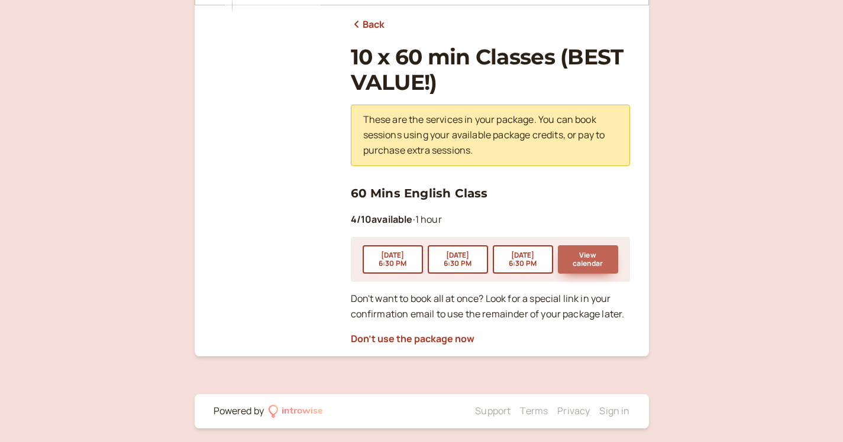
click at [592, 255] on button "View calendar" at bounding box center [588, 259] width 60 height 28
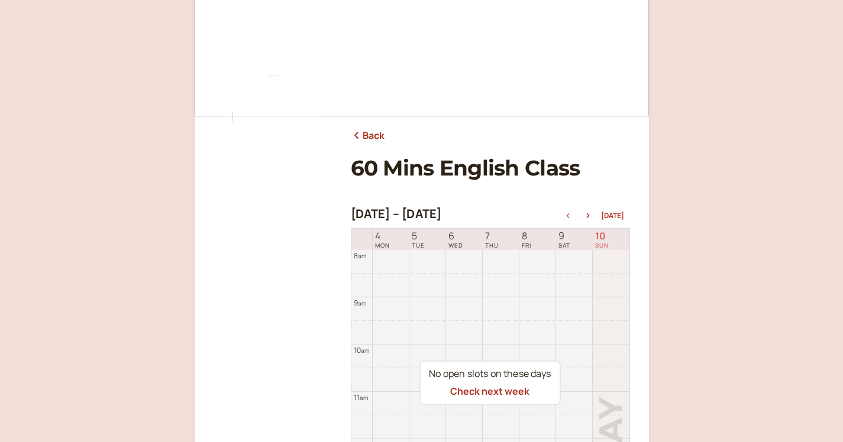
scroll to position [132, 0]
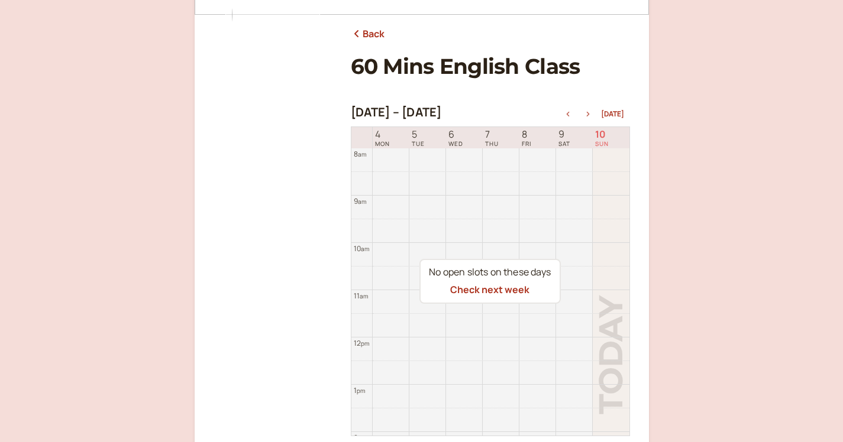
click at [589, 112] on icon "button" at bounding box center [587, 114] width 3 height 5
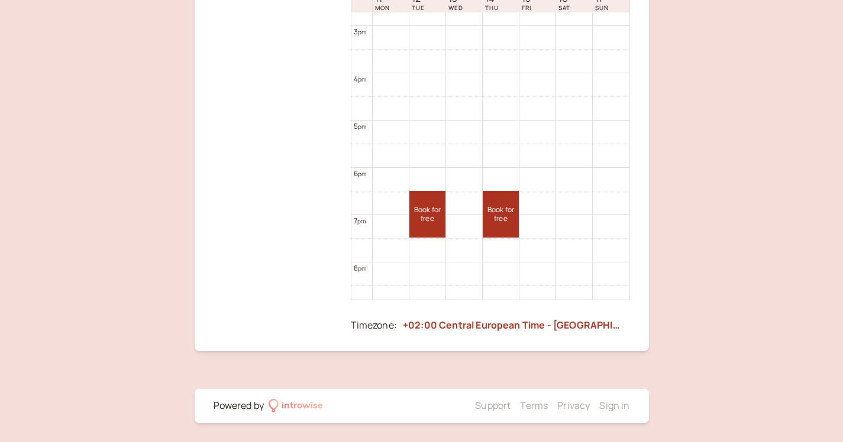
scroll to position [267, 0]
click at [430, 212] on link "Book for free free" at bounding box center [427, 215] width 36 height 47
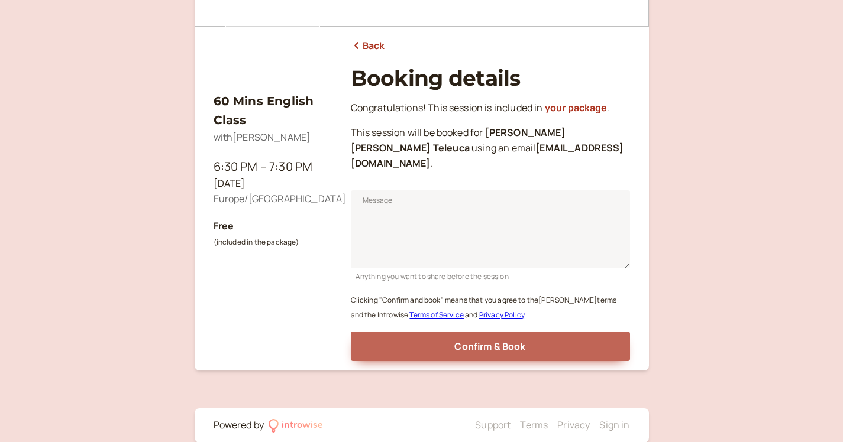
click at [450, 334] on button "Confirm & Book" at bounding box center [490, 347] width 279 height 30
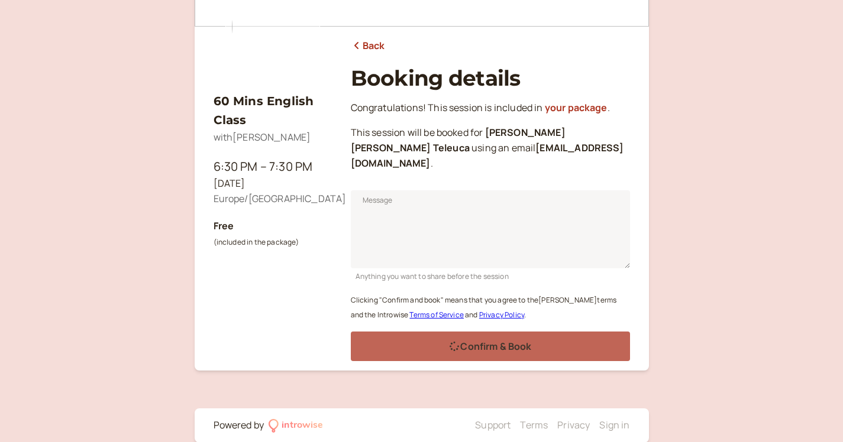
scroll to position [85, 0]
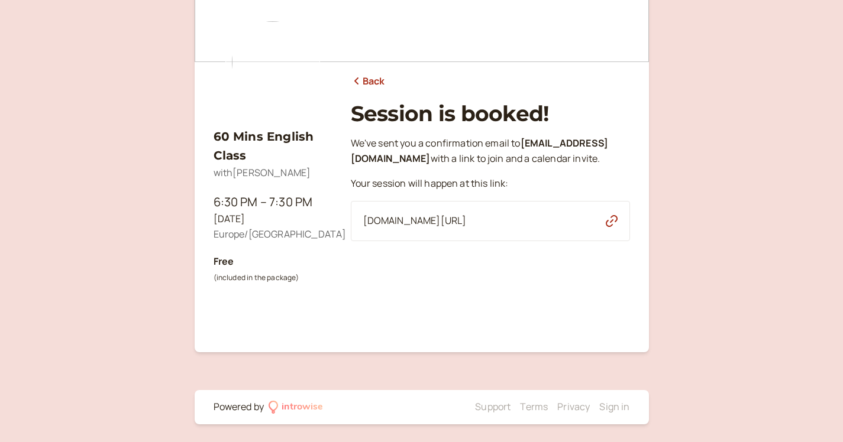
click at [375, 82] on link "Back" at bounding box center [368, 81] width 34 height 15
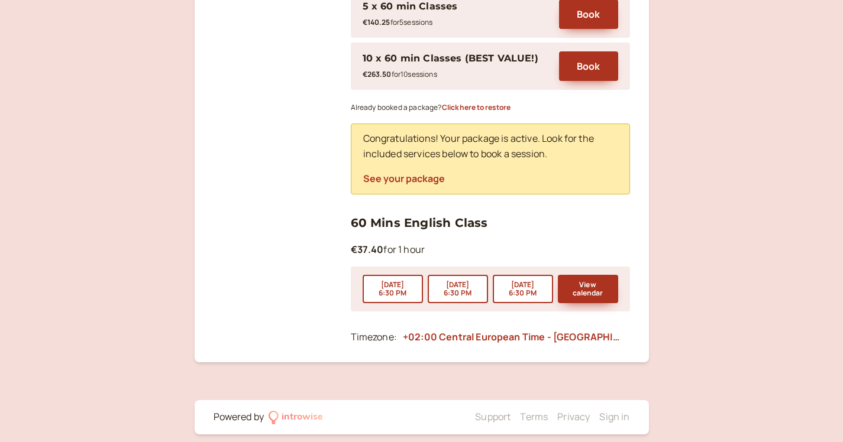
scroll to position [497, 0]
click at [603, 279] on button "View calendar" at bounding box center [588, 290] width 60 height 28
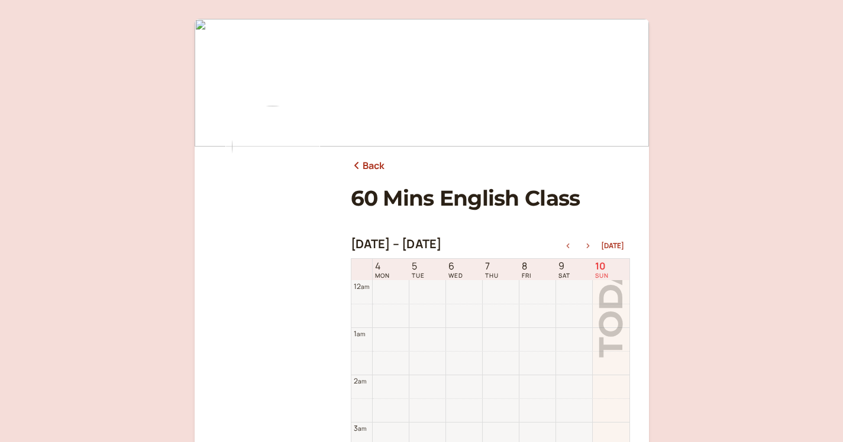
scroll to position [379, 0]
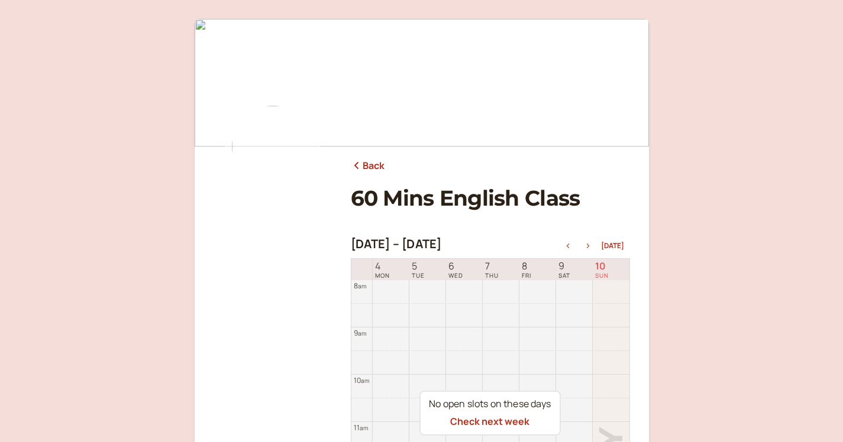
click at [588, 244] on icon "button" at bounding box center [588, 246] width 14 height 5
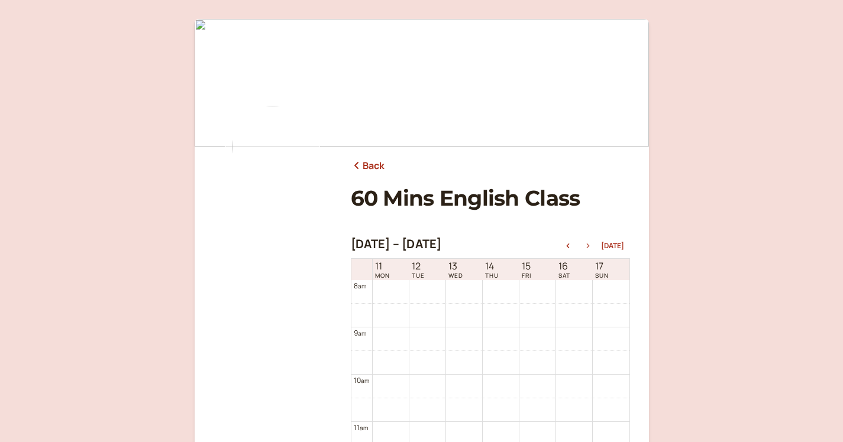
click at [588, 244] on icon "button" at bounding box center [588, 246] width 14 height 5
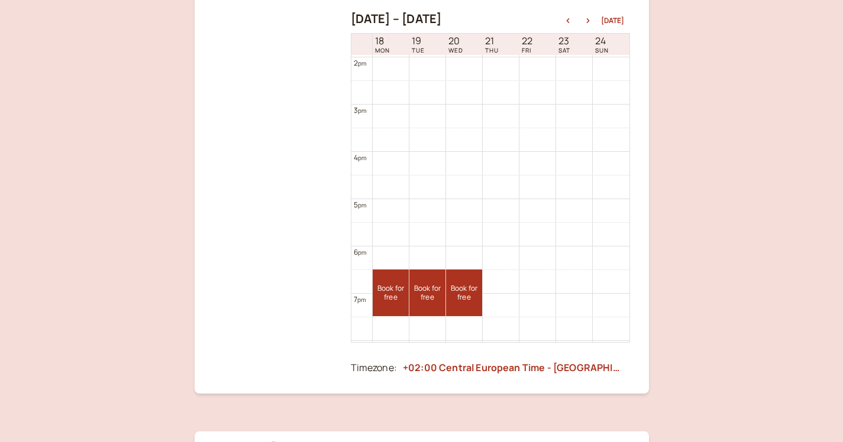
scroll to position [229, 0]
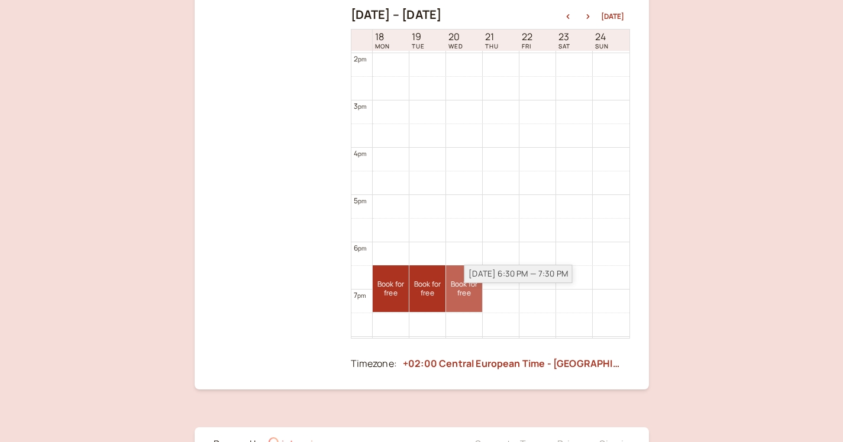
click at [465, 282] on div "[DATE] 6:30 PM — 7:30 PM" at bounding box center [518, 274] width 108 height 18
click at [455, 292] on link "Book for free free" at bounding box center [464, 289] width 36 height 47
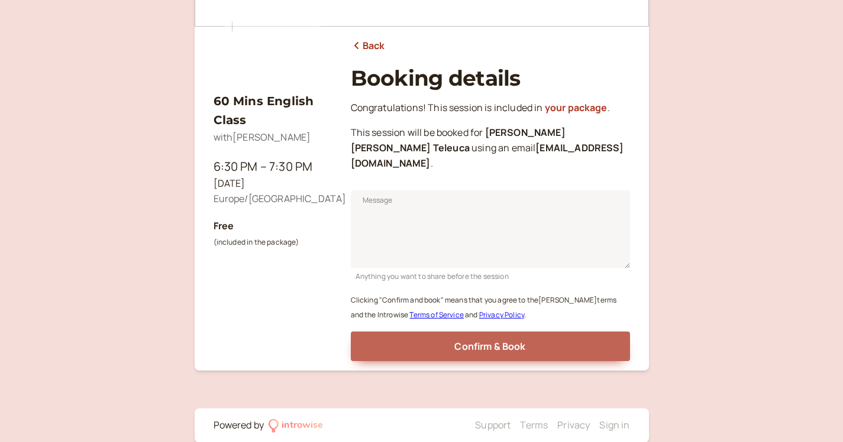
click at [455, 340] on span "Confirm & Book" at bounding box center [489, 346] width 71 height 13
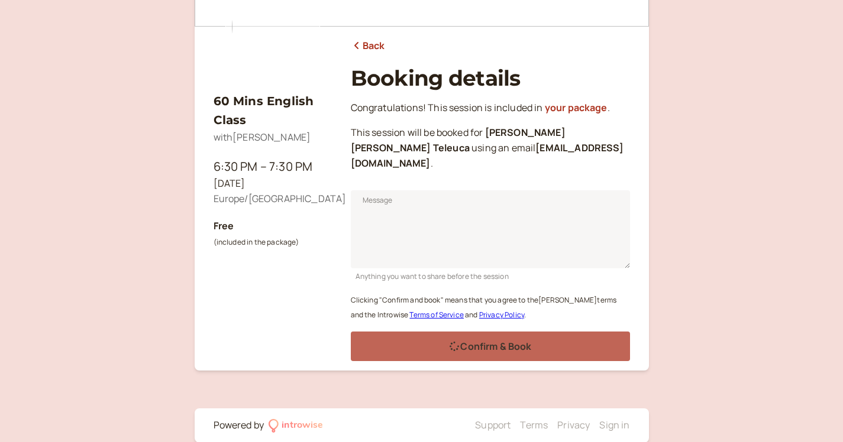
scroll to position [85, 0]
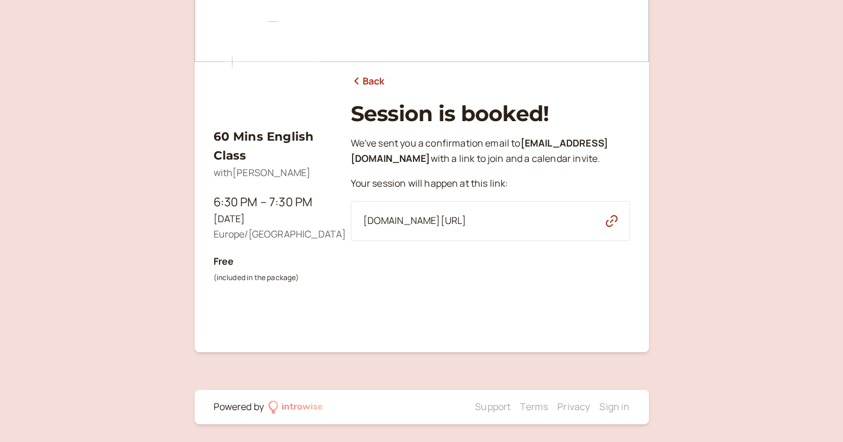
click at [362, 77] on link "Back" at bounding box center [368, 81] width 34 height 15
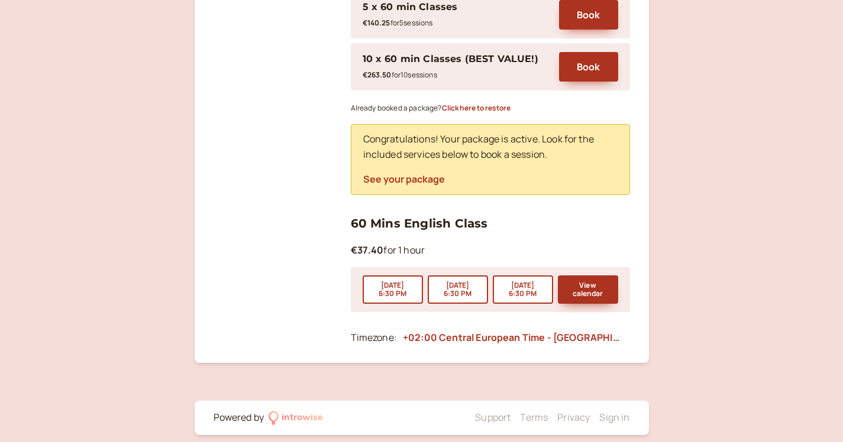
scroll to position [472, 1]
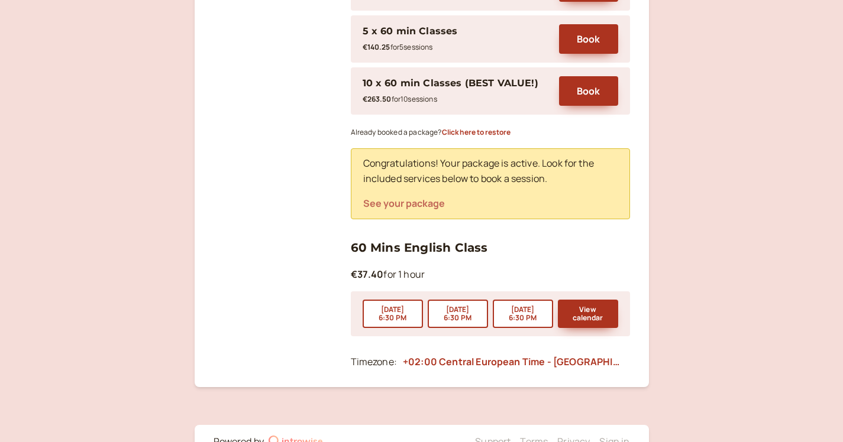
click at [415, 198] on button "See your package" at bounding box center [404, 203] width 82 height 11
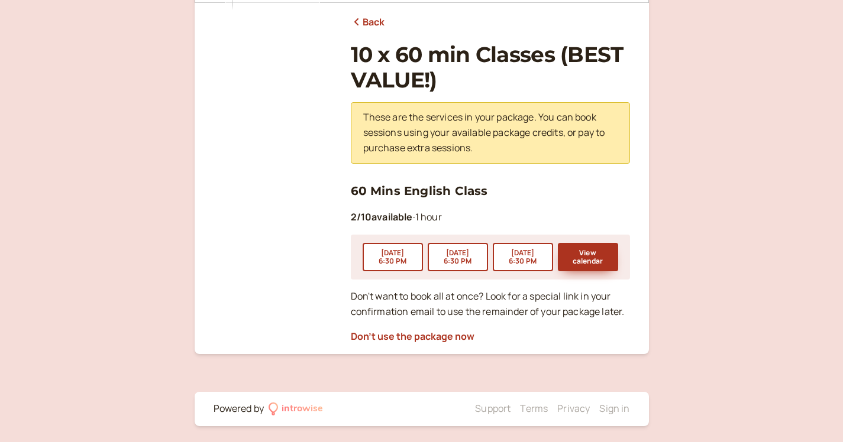
scroll to position [141, 0]
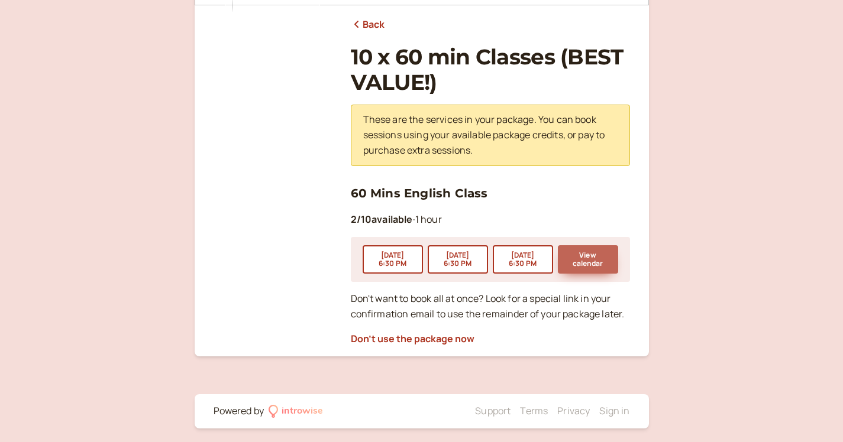
click at [595, 260] on button "View calendar" at bounding box center [588, 259] width 60 height 28
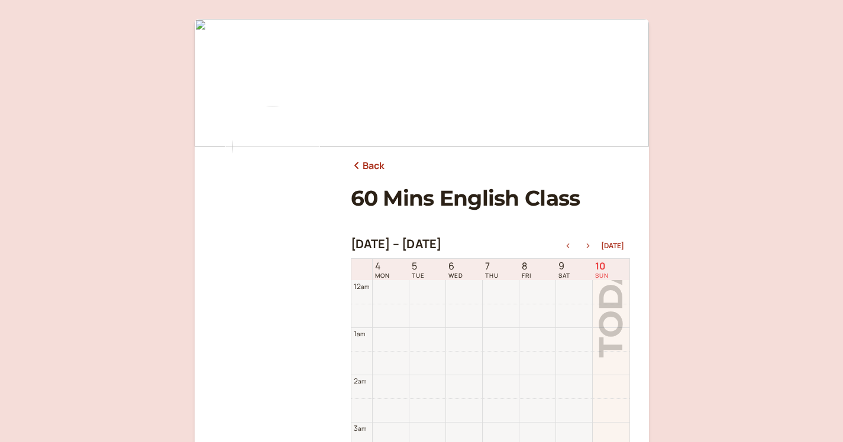
scroll to position [379, 0]
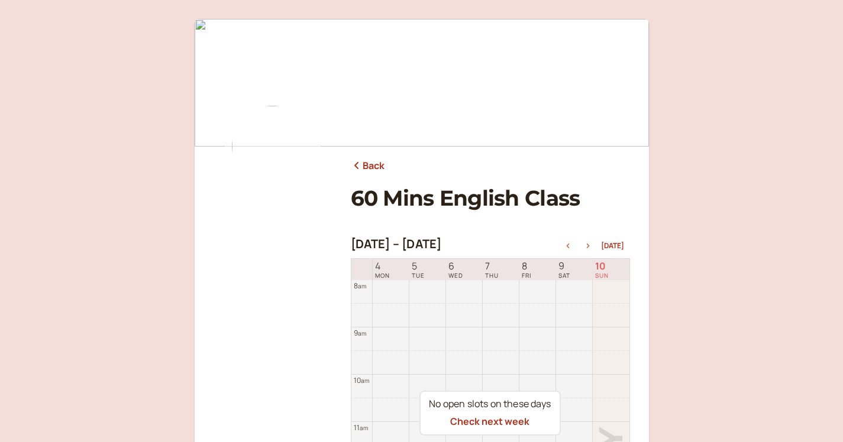
click at [589, 245] on icon "button" at bounding box center [587, 246] width 3 height 5
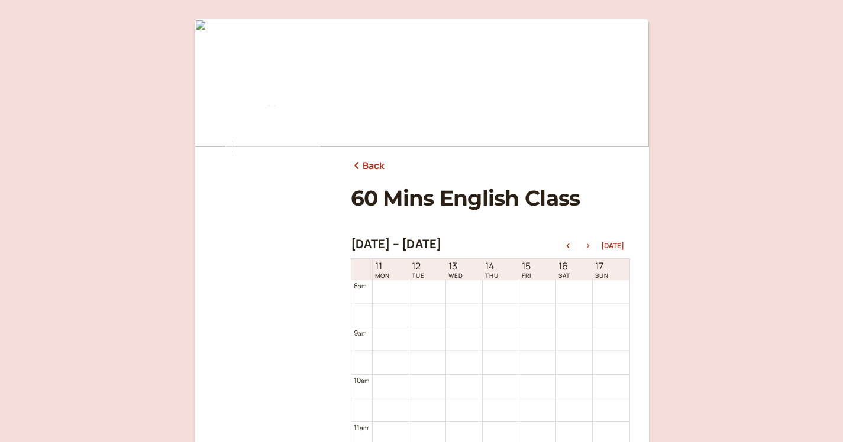
click at [589, 245] on icon "button" at bounding box center [587, 246] width 3 height 5
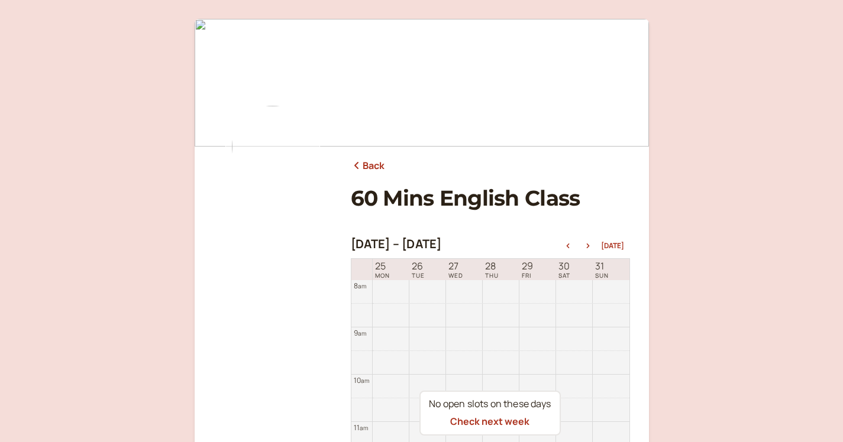
scroll to position [0, 0]
click at [374, 167] on link "Back" at bounding box center [368, 165] width 34 height 15
